Goal: Task Accomplishment & Management: Use online tool/utility

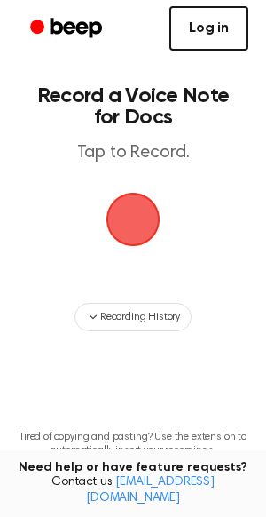
click at [207, 28] on link "Log in" at bounding box center [209, 28] width 79 height 44
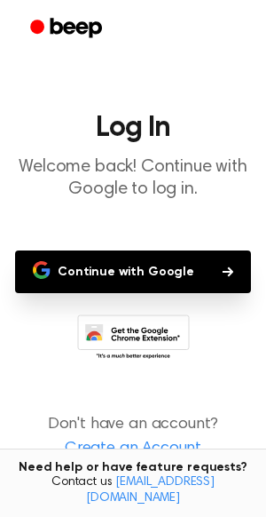
click at [166, 271] on button "Continue with Google" at bounding box center [133, 271] width 236 height 43
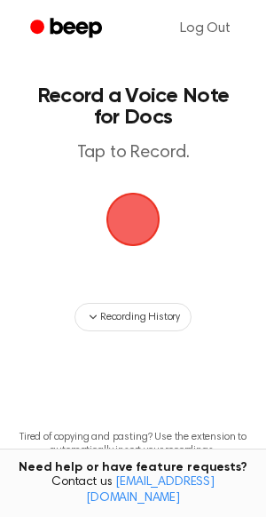
click at [125, 235] on span "button" at bounding box center [133, 219] width 50 height 50
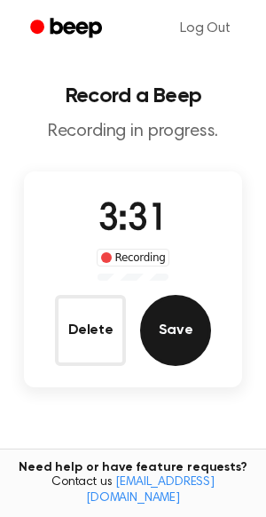
click at [190, 352] on button "Save" at bounding box center [175, 330] width 71 height 71
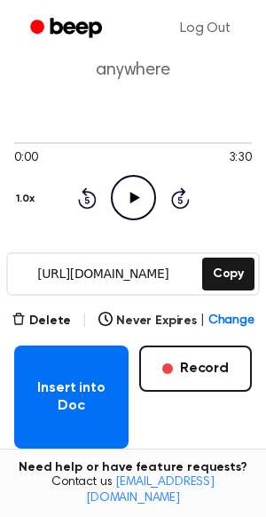
scroll to position [91, 0]
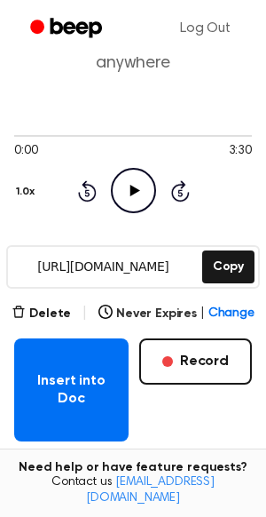
click at [122, 274] on input "https://beep.audio/3gxMHb9" at bounding box center [103, 267] width 191 height 40
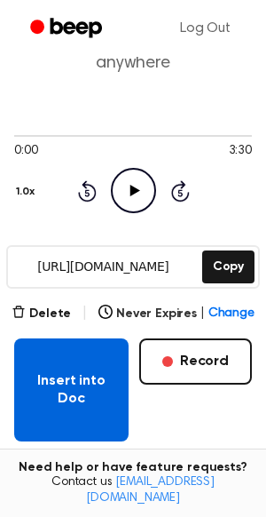
click at [83, 407] on button "Insert into Doc" at bounding box center [71, 389] width 114 height 103
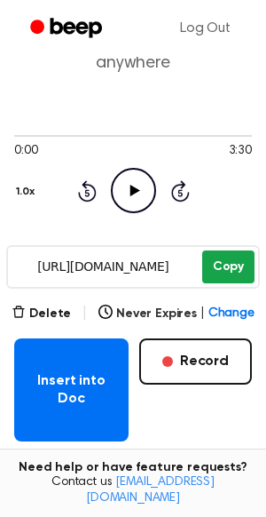
click at [225, 264] on button "Copy" at bounding box center [228, 266] width 52 height 33
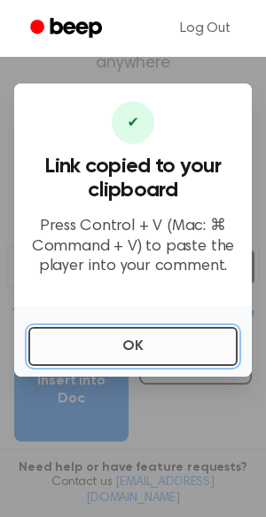
click at [203, 327] on button "OK" at bounding box center [132, 346] width 209 height 39
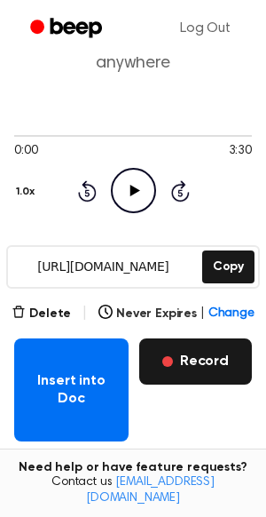
click at [201, 345] on button "Record" at bounding box center [195, 361] width 113 height 46
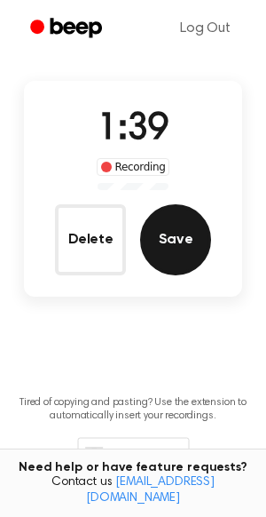
click at [185, 250] on button "Save" at bounding box center [175, 239] width 71 height 71
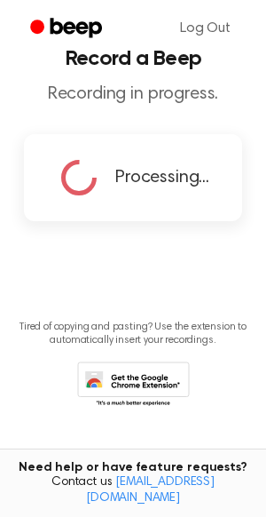
scroll to position [0, 0]
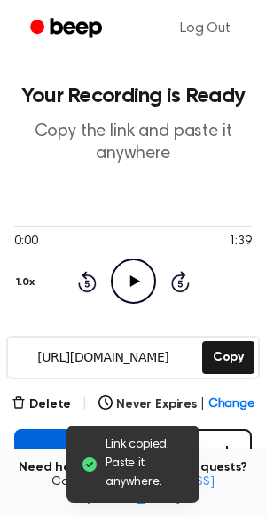
click at [30, 455] on button "Insert into Doc" at bounding box center [71, 480] width 114 height 103
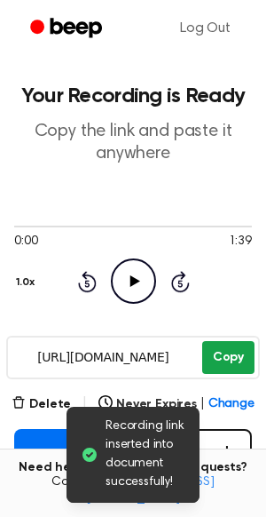
click at [242, 359] on button "Copy" at bounding box center [228, 357] width 52 height 33
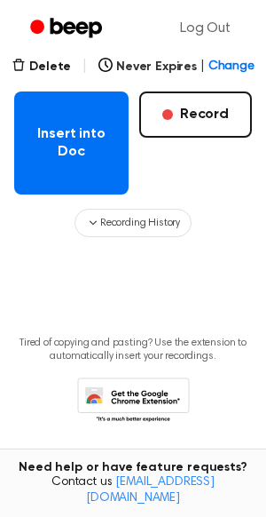
scroll to position [351, 0]
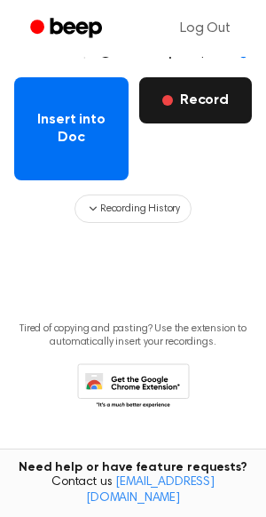
click at [175, 105] on button "Record" at bounding box center [195, 100] width 113 height 46
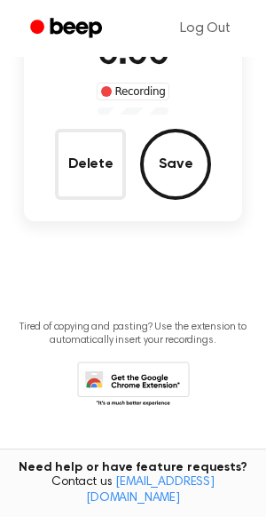
scroll to position [165, 0]
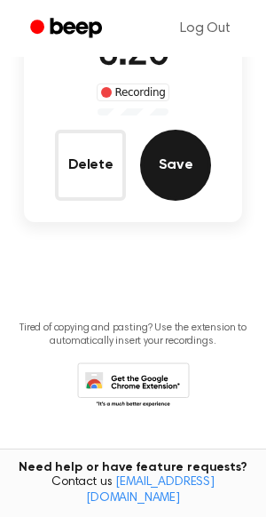
click at [197, 170] on button "Save" at bounding box center [175, 165] width 71 height 71
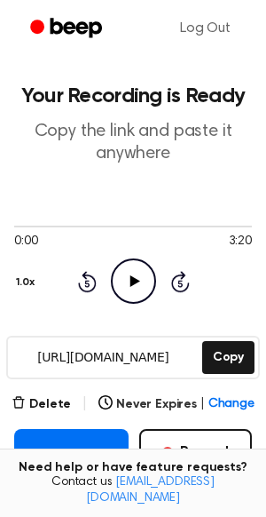
scroll to position [0, 0]
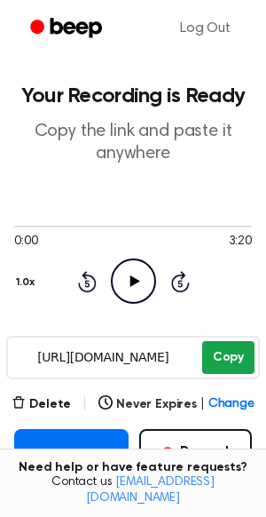
click at [241, 345] on button "Copy" at bounding box center [228, 357] width 52 height 33
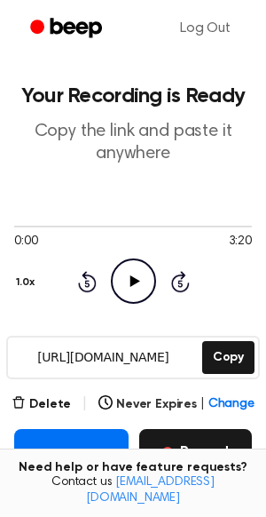
click at [183, 453] on button "Record" at bounding box center [195, 452] width 113 height 46
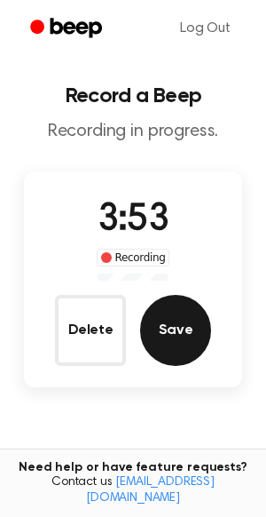
click at [193, 335] on button "Save" at bounding box center [175, 330] width 71 height 71
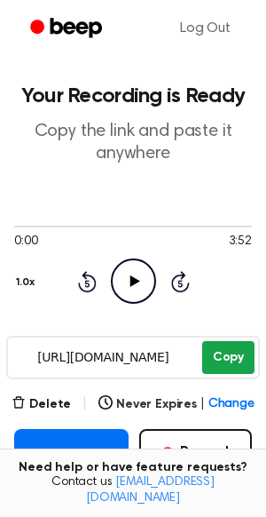
click at [224, 368] on button "Copy" at bounding box center [228, 357] width 52 height 33
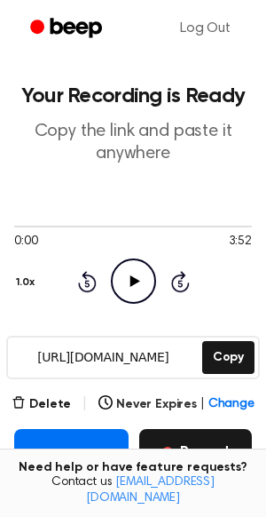
click at [217, 437] on button "Record" at bounding box center [195, 452] width 113 height 46
click at [212, 446] on button "Record" at bounding box center [195, 452] width 113 height 46
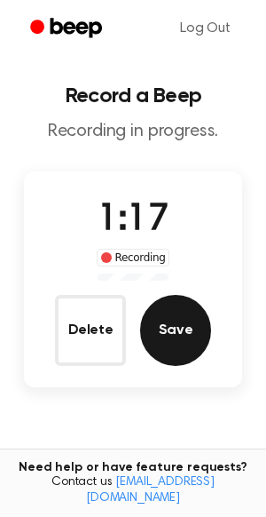
click at [192, 332] on button "Save" at bounding box center [175, 330] width 71 height 71
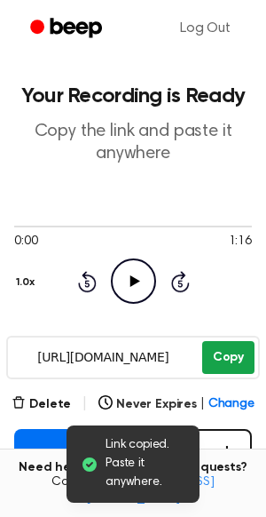
click at [205, 358] on button "Copy" at bounding box center [228, 357] width 52 height 33
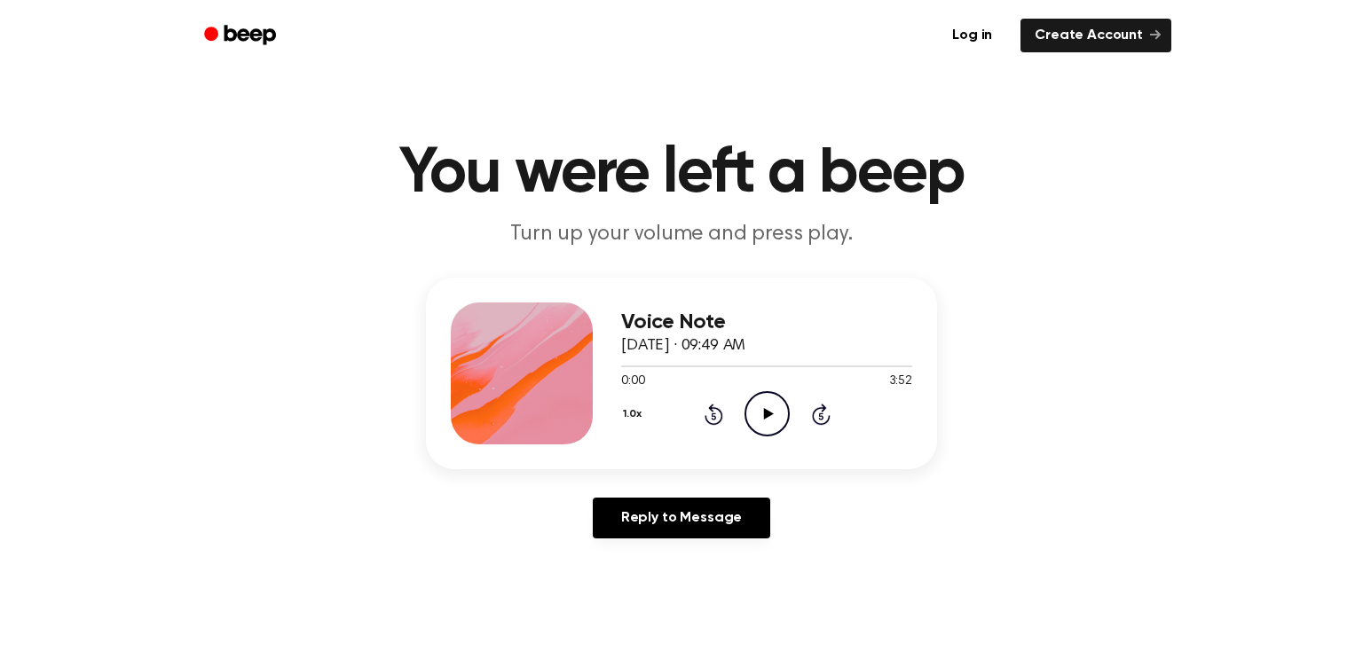
click at [779, 425] on icon "Play Audio" at bounding box center [767, 413] width 45 height 45
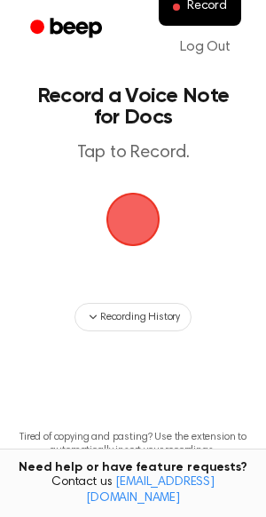
click at [146, 231] on span "button" at bounding box center [133, 219] width 68 height 68
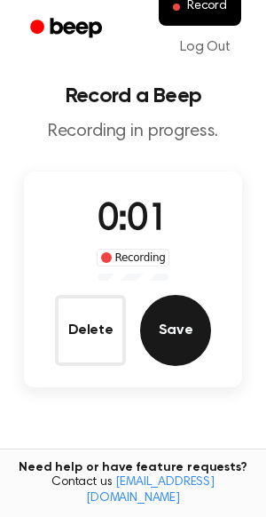
click at [180, 345] on button "Save" at bounding box center [175, 330] width 71 height 71
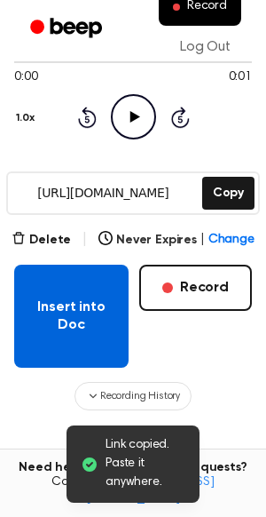
scroll to position [176, 0]
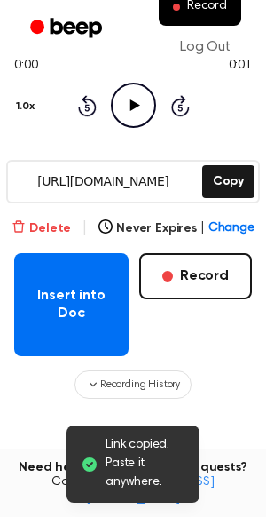
click at [36, 232] on button "Delete" at bounding box center [41, 228] width 59 height 19
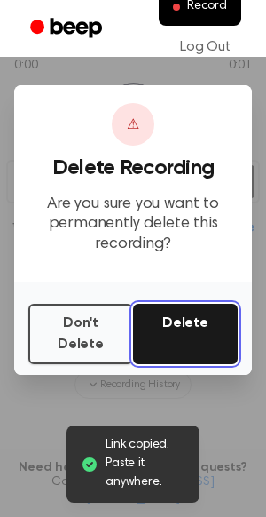
click at [201, 341] on button "Delete" at bounding box center [185, 334] width 105 height 60
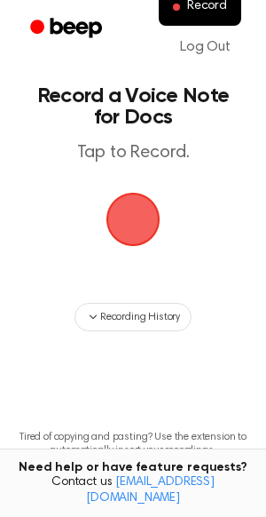
click at [125, 221] on span "button" at bounding box center [133, 219] width 60 height 60
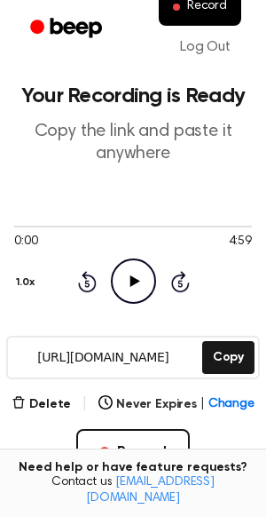
scroll to position [62, 0]
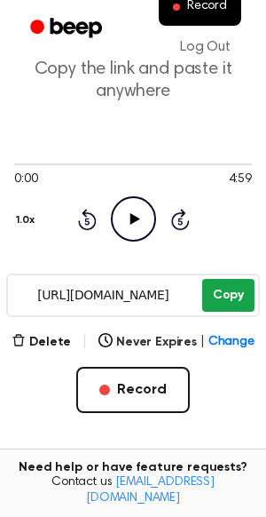
click at [228, 282] on button "Copy" at bounding box center [228, 295] width 52 height 33
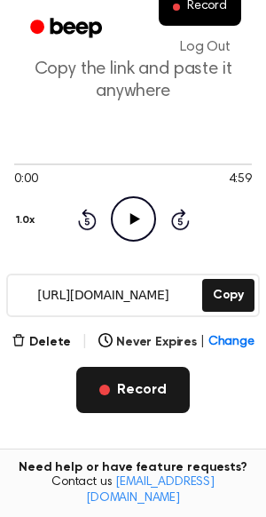
click at [151, 371] on button "Record" at bounding box center [132, 390] width 113 height 46
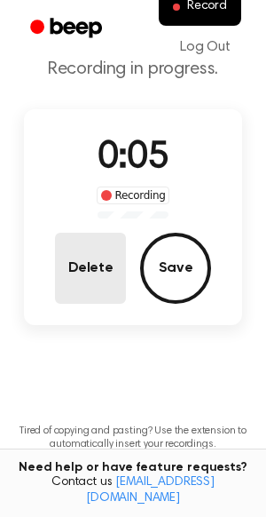
click at [84, 252] on button "Delete" at bounding box center [90, 268] width 71 height 71
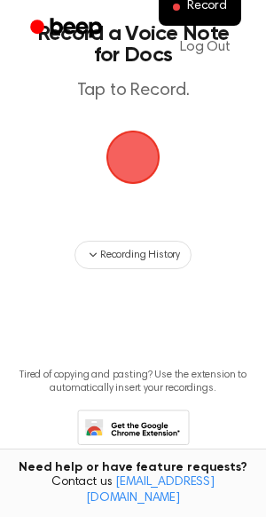
scroll to position [6, 0]
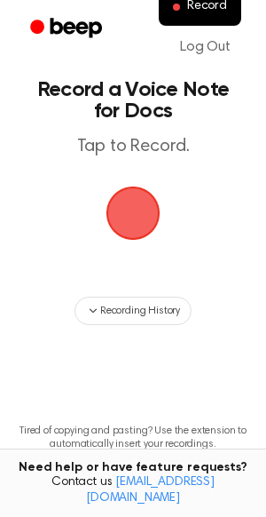
click at [110, 210] on span "button" at bounding box center [134, 213] width 54 height 54
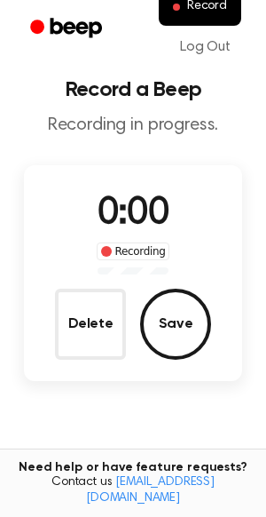
scroll to position [62, 0]
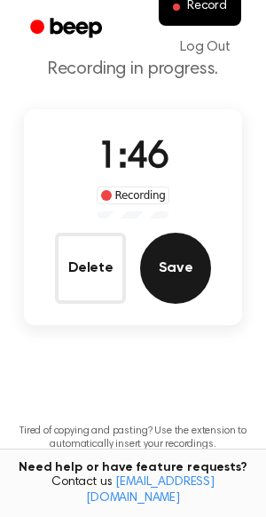
click at [169, 269] on button "Save" at bounding box center [175, 268] width 71 height 71
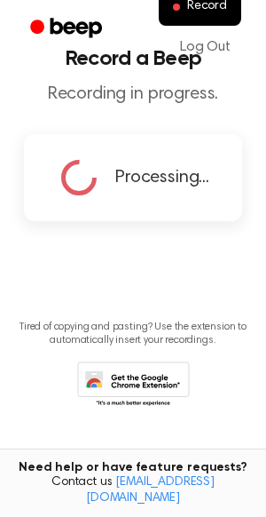
scroll to position [0, 0]
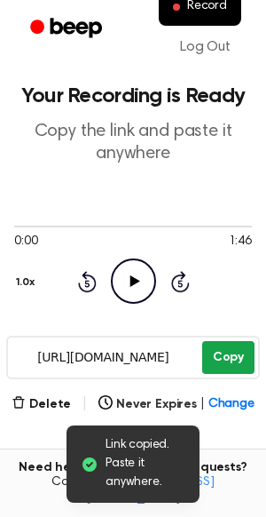
click at [231, 365] on button "Copy" at bounding box center [228, 357] width 52 height 33
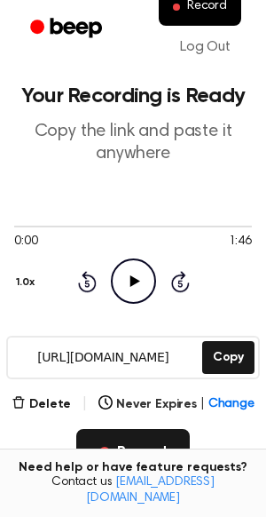
click at [152, 446] on button "Record" at bounding box center [132, 452] width 113 height 46
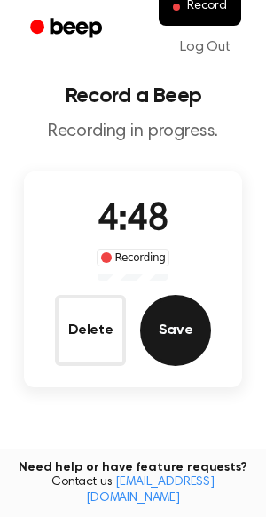
click at [179, 319] on button "Save" at bounding box center [175, 330] width 71 height 71
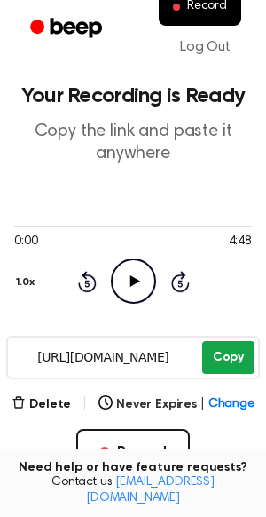
click at [231, 353] on button "Copy" at bounding box center [228, 357] width 52 height 33
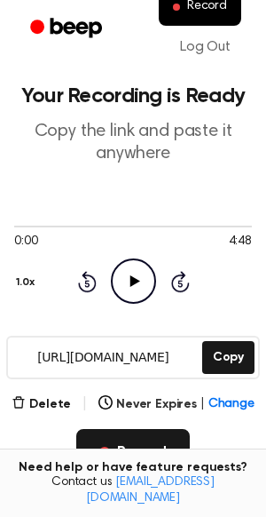
click at [158, 450] on button "Record" at bounding box center [132, 452] width 113 height 46
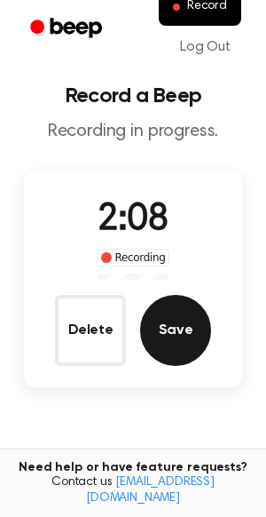
click at [176, 335] on button "Save" at bounding box center [175, 330] width 71 height 71
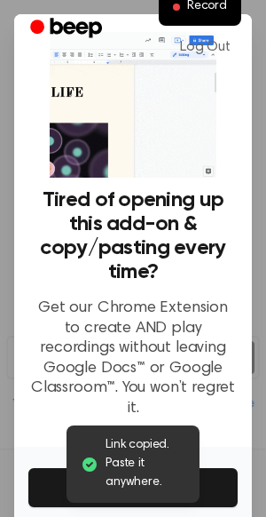
scroll to position [99, 0]
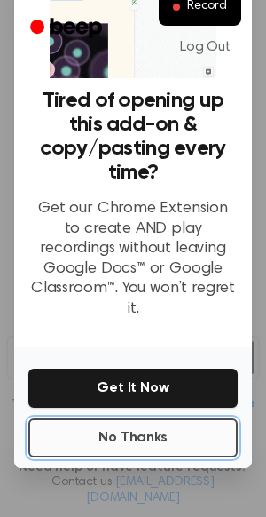
click at [186, 418] on button "No Thanks" at bounding box center [132, 437] width 209 height 39
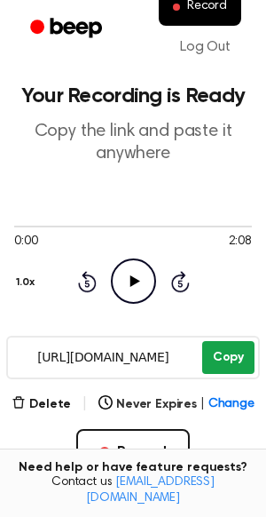
click at [219, 355] on button "Copy" at bounding box center [228, 357] width 52 height 33
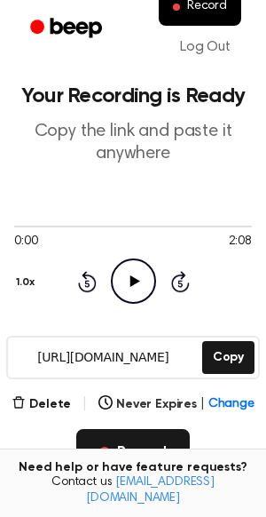
click at [134, 438] on button "Record" at bounding box center [132, 452] width 113 height 46
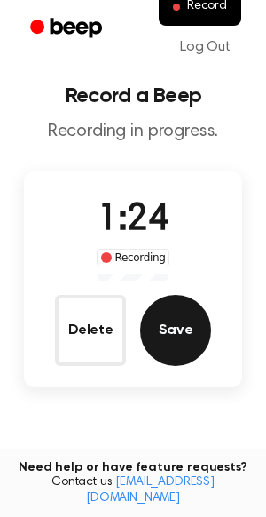
click at [185, 320] on button "Save" at bounding box center [175, 330] width 71 height 71
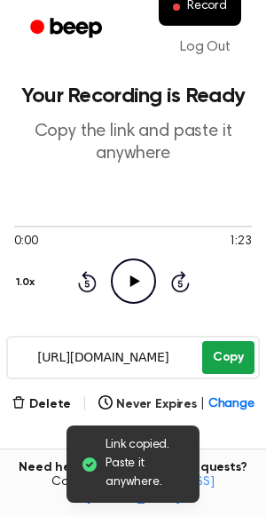
click at [225, 351] on button "Copy" at bounding box center [228, 357] width 52 height 33
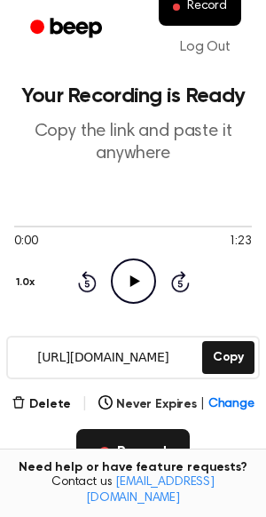
click at [175, 442] on button "Record" at bounding box center [132, 452] width 113 height 46
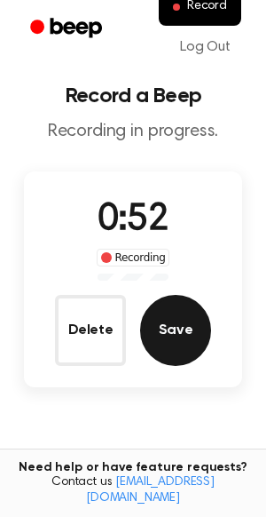
click at [199, 339] on button "Save" at bounding box center [175, 330] width 71 height 71
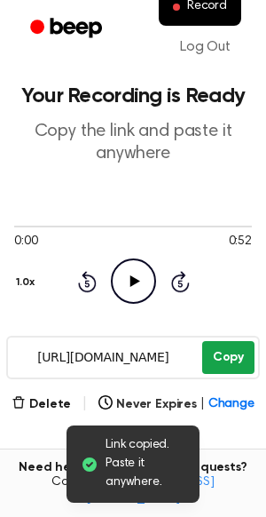
click at [225, 355] on button "Copy" at bounding box center [228, 357] width 52 height 33
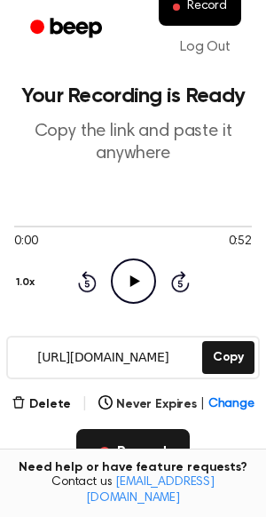
click at [165, 439] on button "Record" at bounding box center [132, 452] width 113 height 46
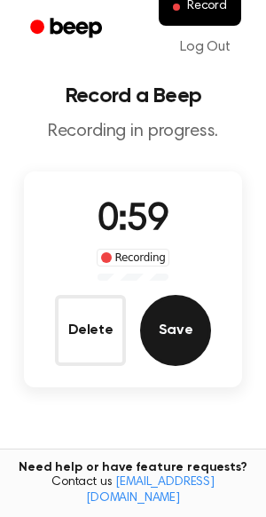
click at [146, 335] on button "Save" at bounding box center [175, 330] width 71 height 71
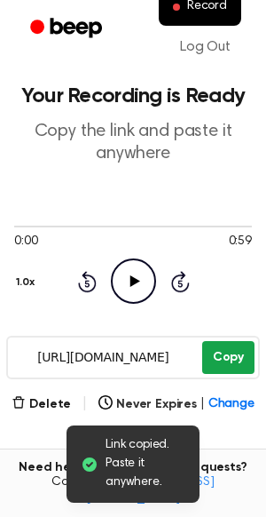
click at [234, 350] on button "Copy" at bounding box center [228, 357] width 52 height 33
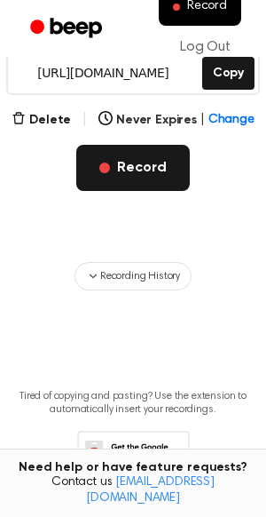
scroll to position [287, 0]
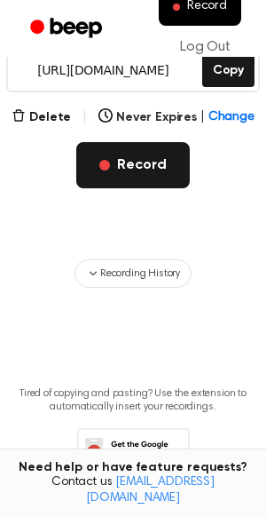
click at [94, 178] on button "Record" at bounding box center [132, 165] width 113 height 46
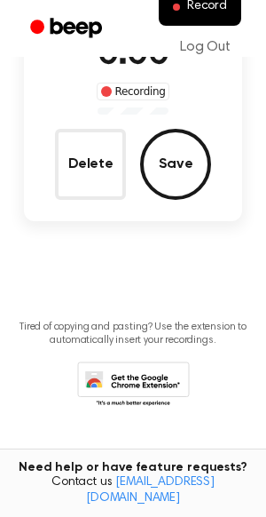
scroll to position [100, 0]
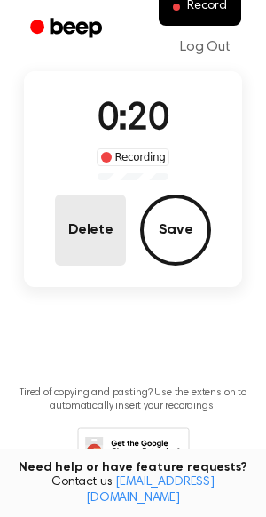
click at [100, 233] on button "Delete" at bounding box center [90, 229] width 71 height 71
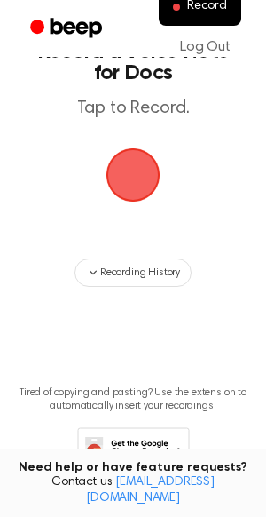
click at [138, 161] on span "button" at bounding box center [133, 174] width 88 height 88
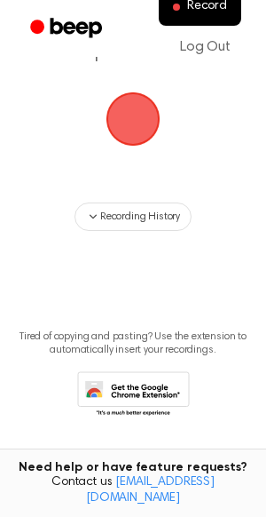
scroll to position [0, 0]
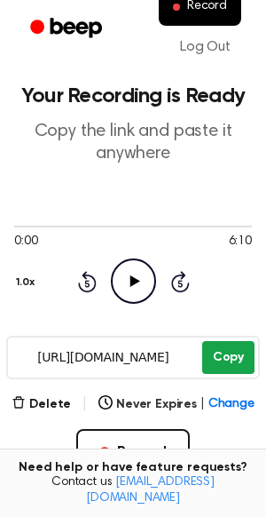
click at [230, 356] on button "Copy" at bounding box center [228, 357] width 52 height 33
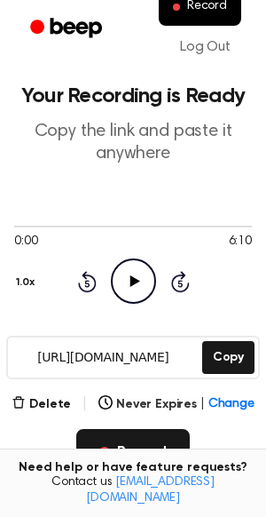
click at [133, 445] on button "Record" at bounding box center [132, 452] width 113 height 46
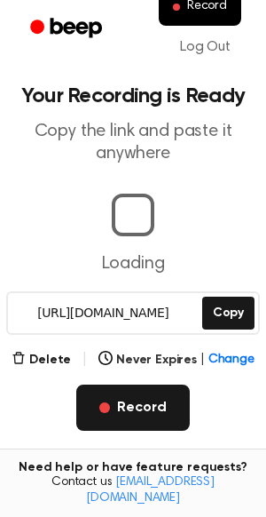
click at [131, 452] on div "Record" at bounding box center [132, 435] width 113 height 103
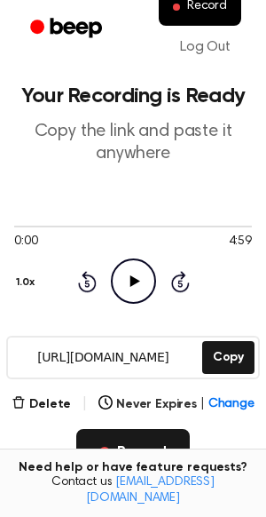
click at [152, 459] on button "Record" at bounding box center [132, 452] width 113 height 46
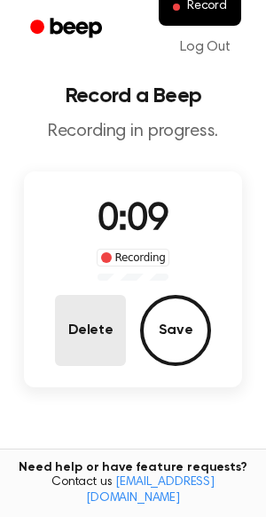
click at [109, 337] on button "Delete" at bounding box center [90, 330] width 71 height 71
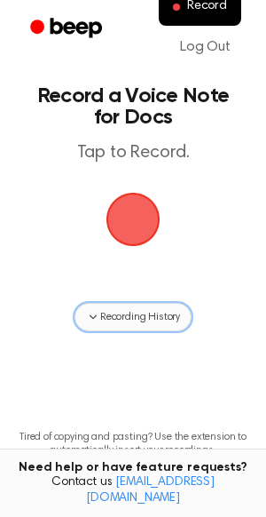
click at [175, 306] on button "Recording History" at bounding box center [133, 317] width 117 height 28
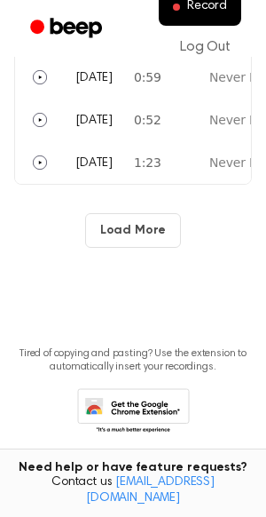
scroll to position [527, 0]
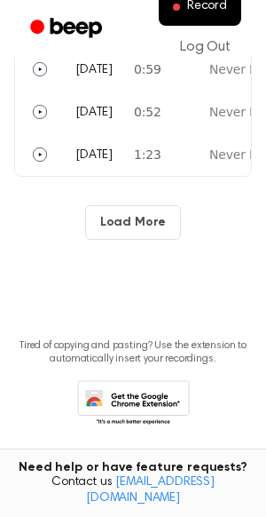
click at [150, 223] on button "Load More" at bounding box center [133, 222] width 97 height 35
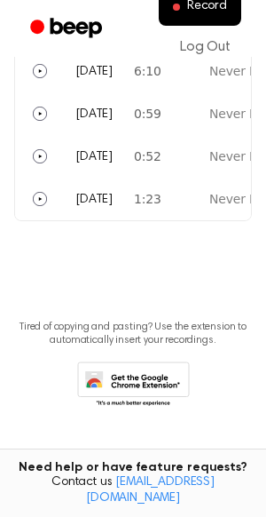
scroll to position [482, 0]
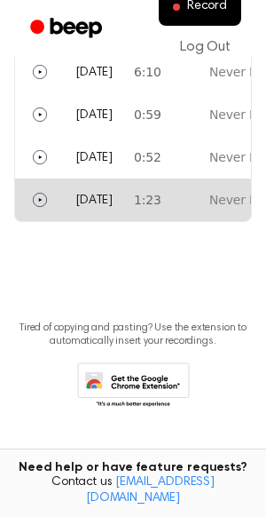
click at [155, 209] on td "1:23" at bounding box center [156, 199] width 67 height 43
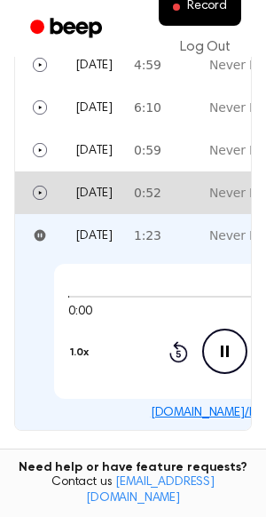
scroll to position [444, 0]
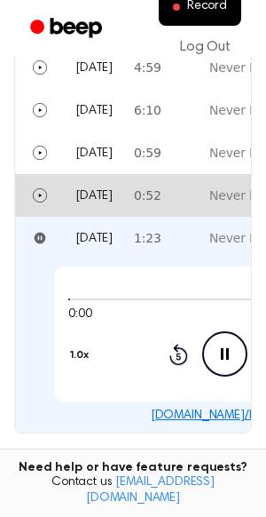
click at [155, 209] on td "0:52" at bounding box center [156, 195] width 67 height 43
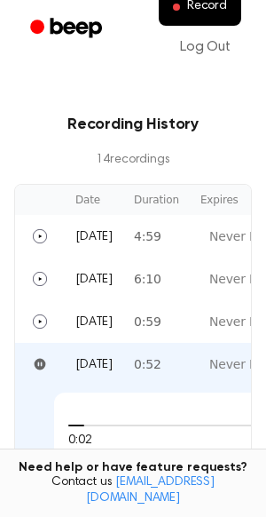
scroll to position [272, 0]
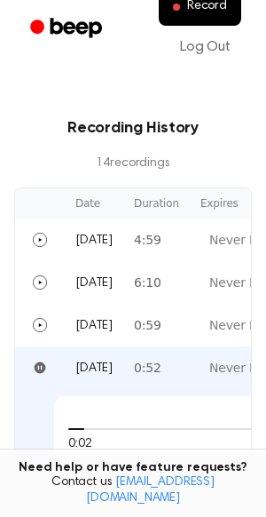
click at [155, 209] on th "Duration" at bounding box center [156, 203] width 67 height 30
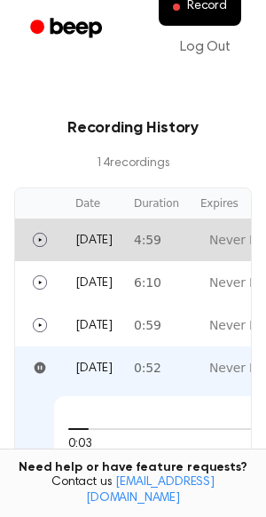
click at [157, 236] on td "4:59" at bounding box center [156, 239] width 67 height 43
